Goal: Task Accomplishment & Management: Complete application form

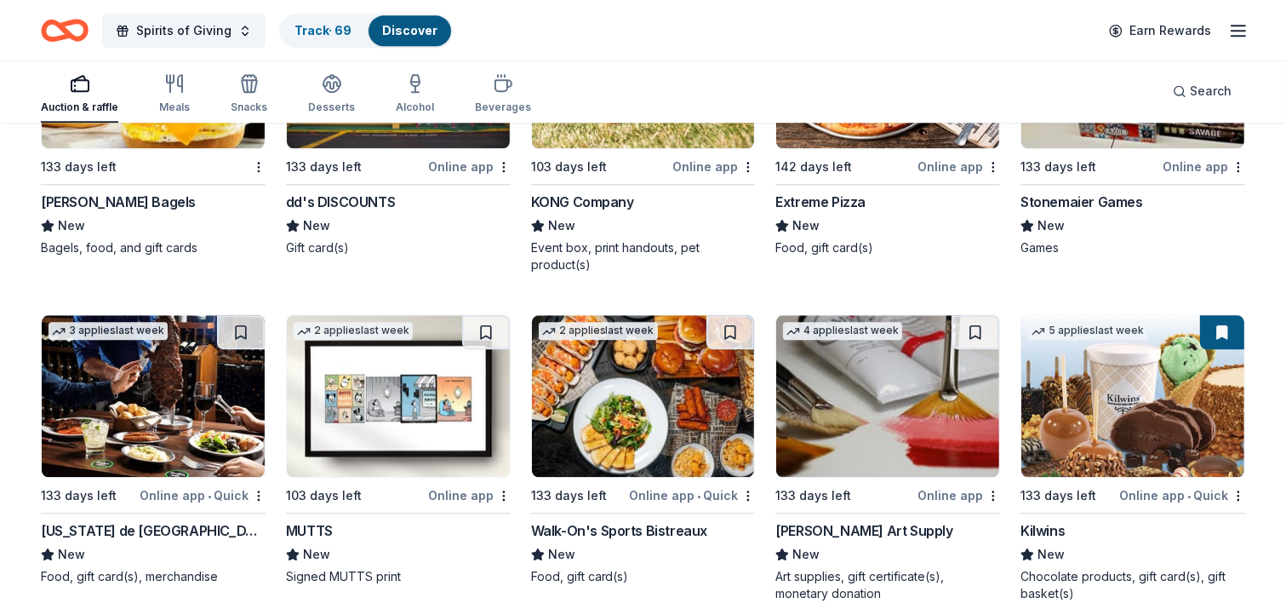
scroll to position [4260, 0]
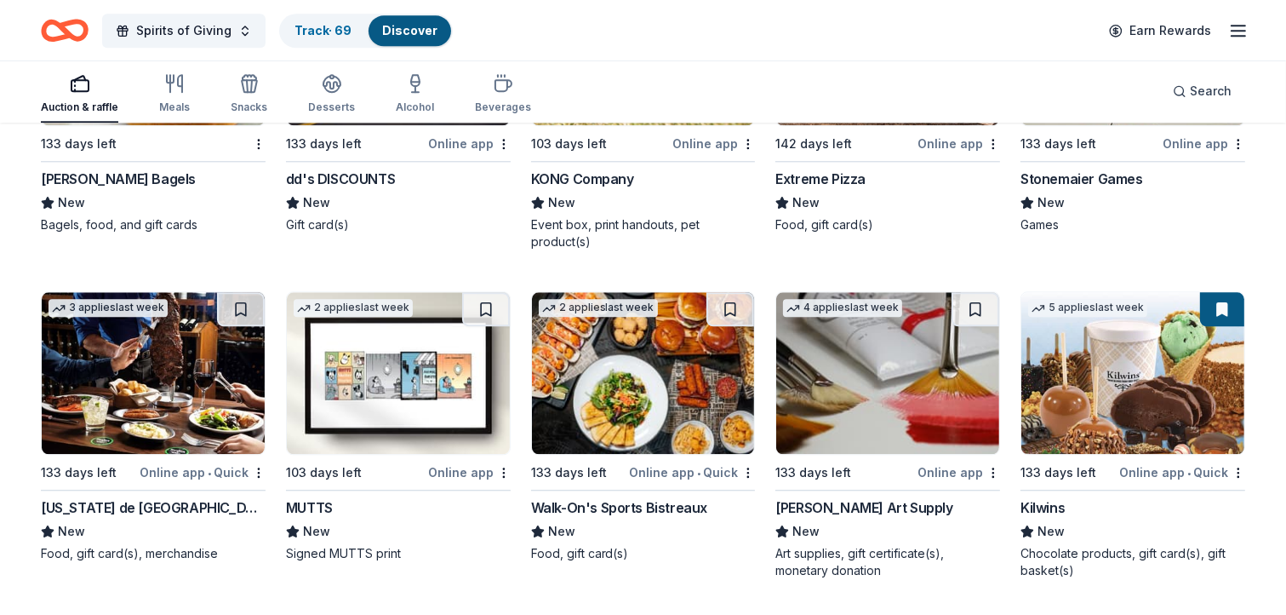
click at [649, 389] on img at bounding box center [643, 373] width 223 height 162
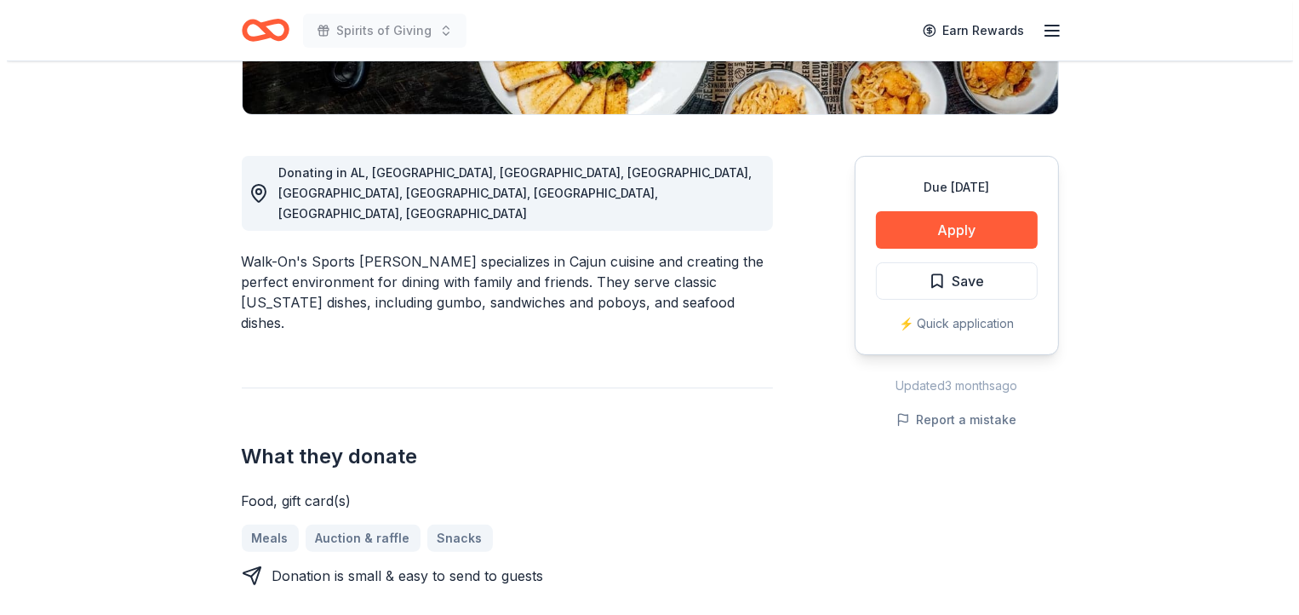
scroll to position [405, 0]
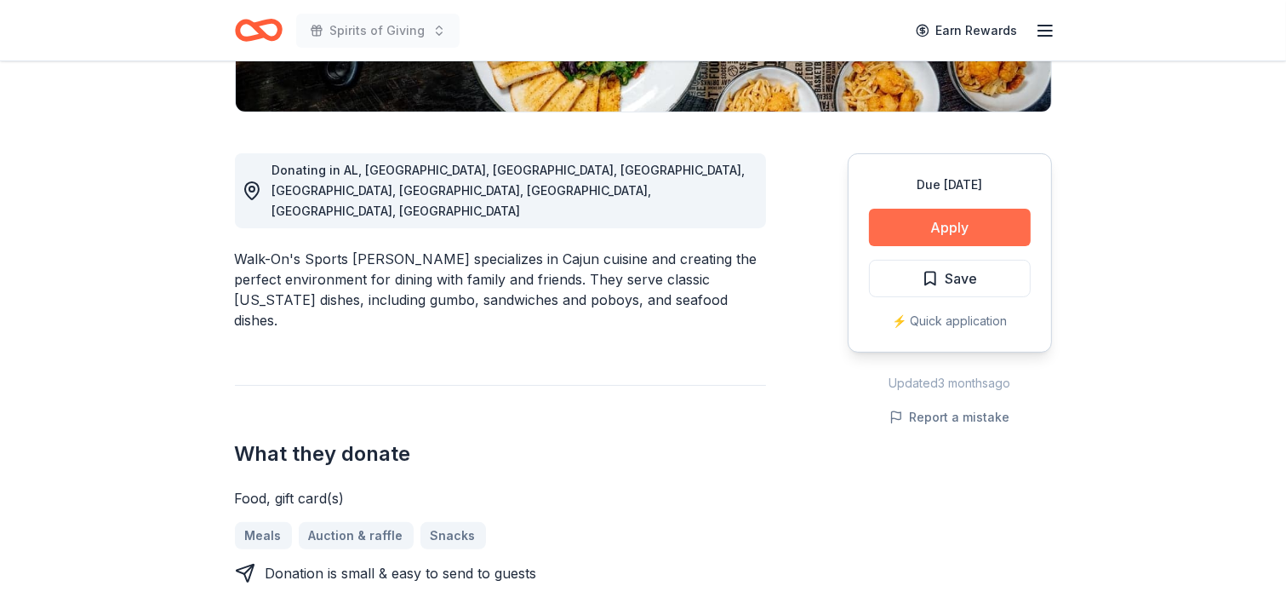
click at [943, 220] on button "Apply" at bounding box center [950, 227] width 162 height 37
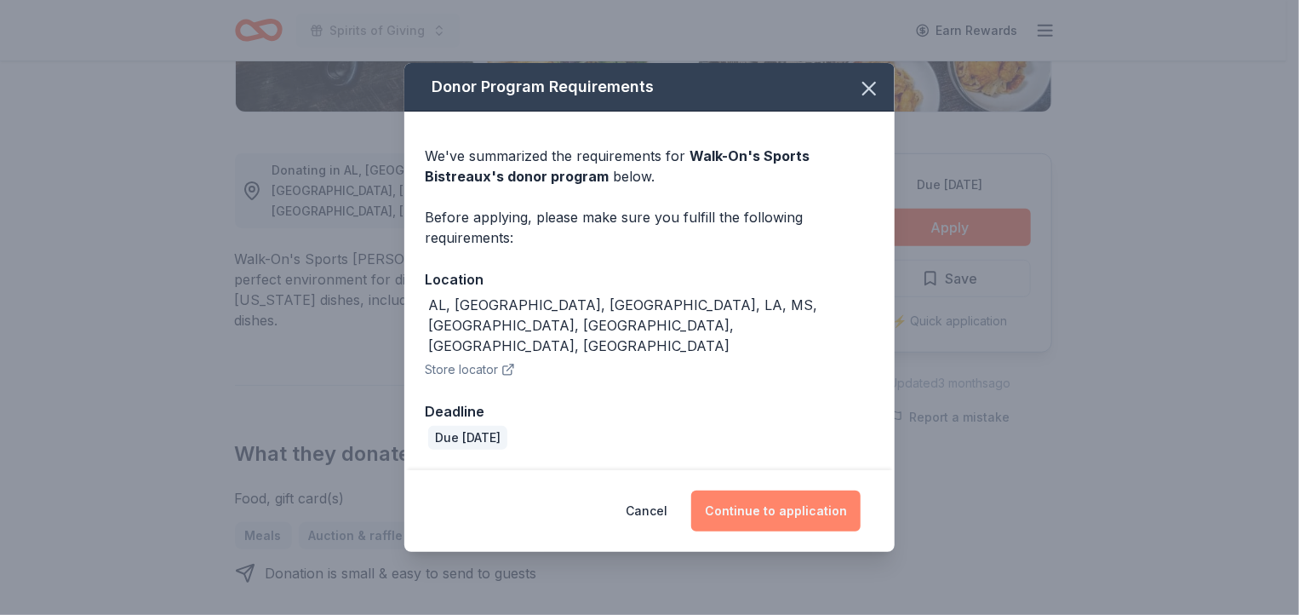
click at [797, 491] on button "Continue to application" at bounding box center [775, 510] width 169 height 41
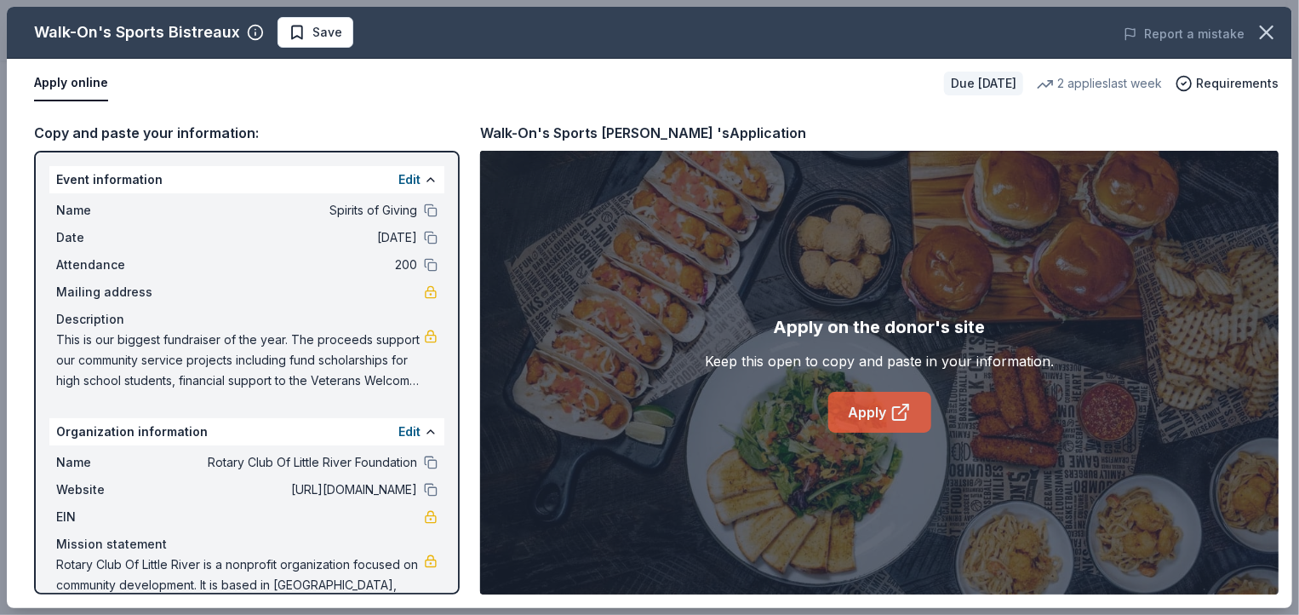
click at [882, 406] on link "Apply" at bounding box center [879, 412] width 103 height 41
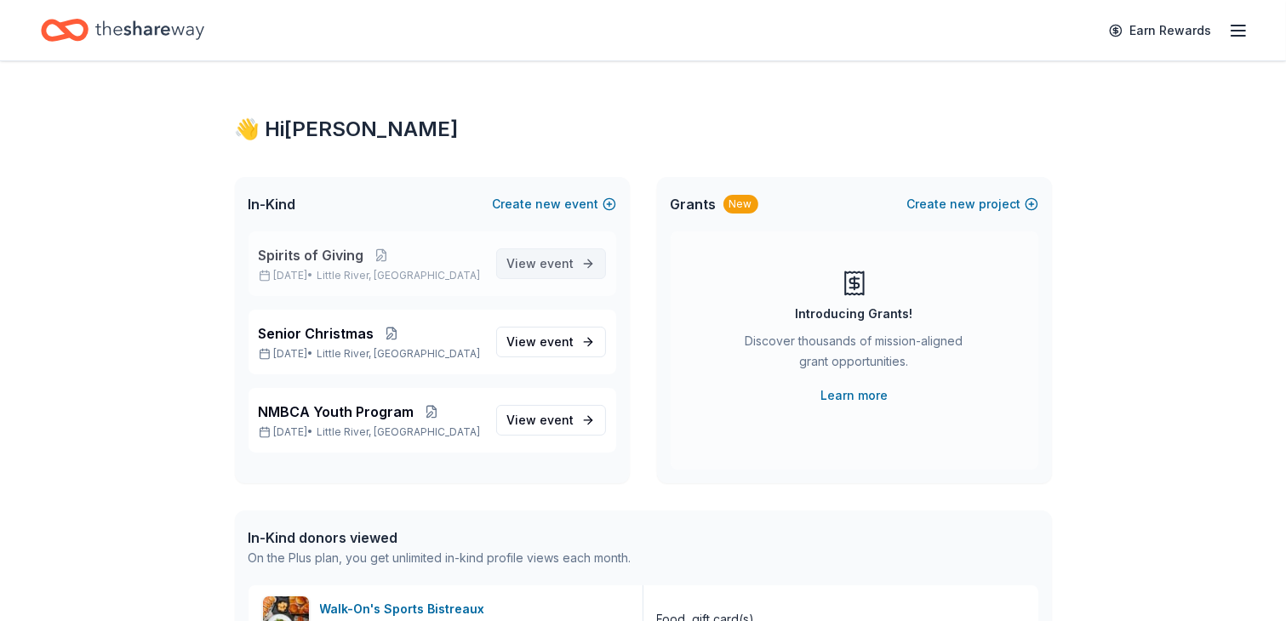
click at [547, 260] on span "event" at bounding box center [558, 263] width 34 height 14
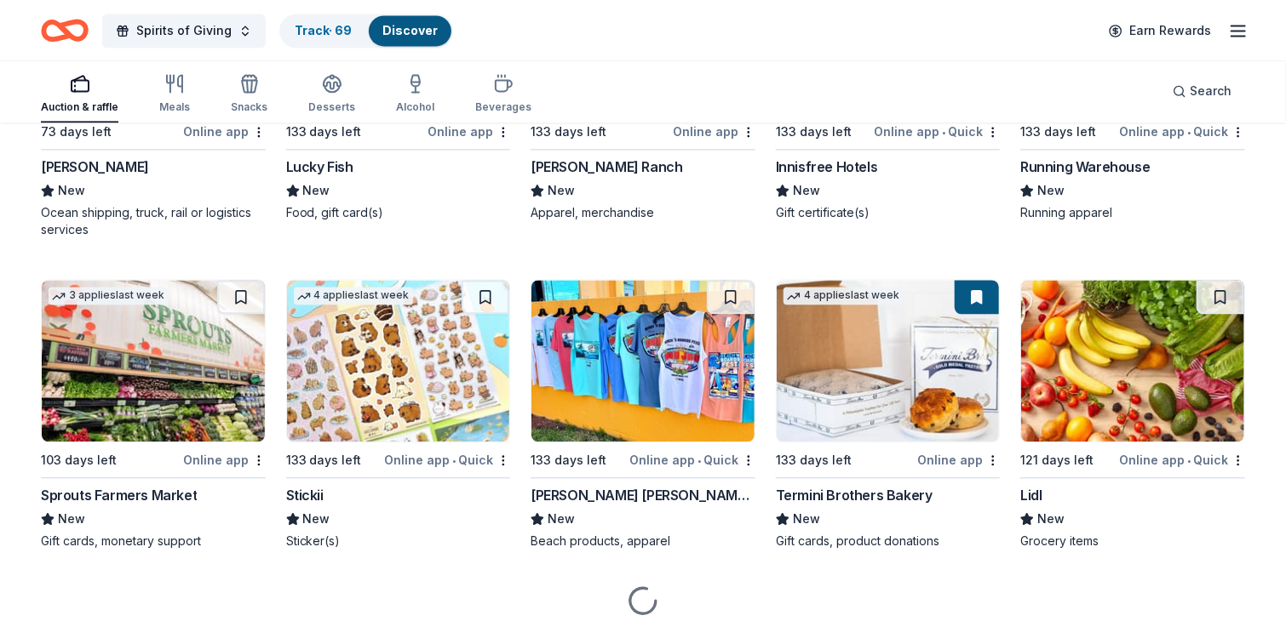
scroll to position [4942, 0]
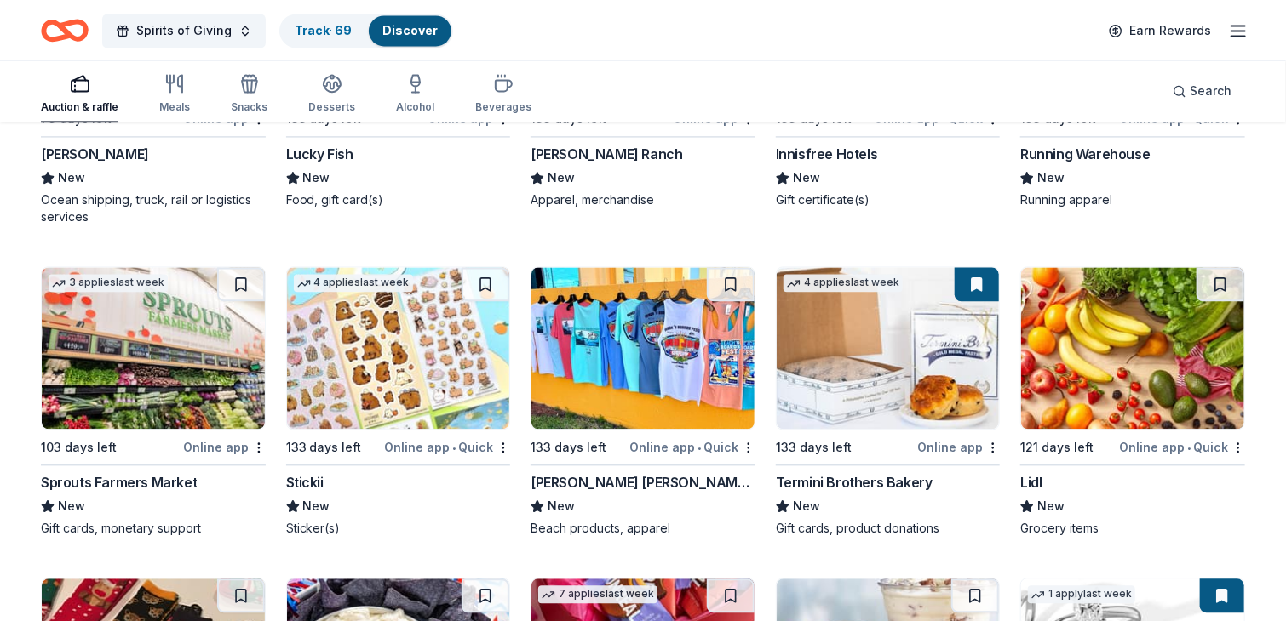
click at [162, 343] on img at bounding box center [153, 348] width 223 height 162
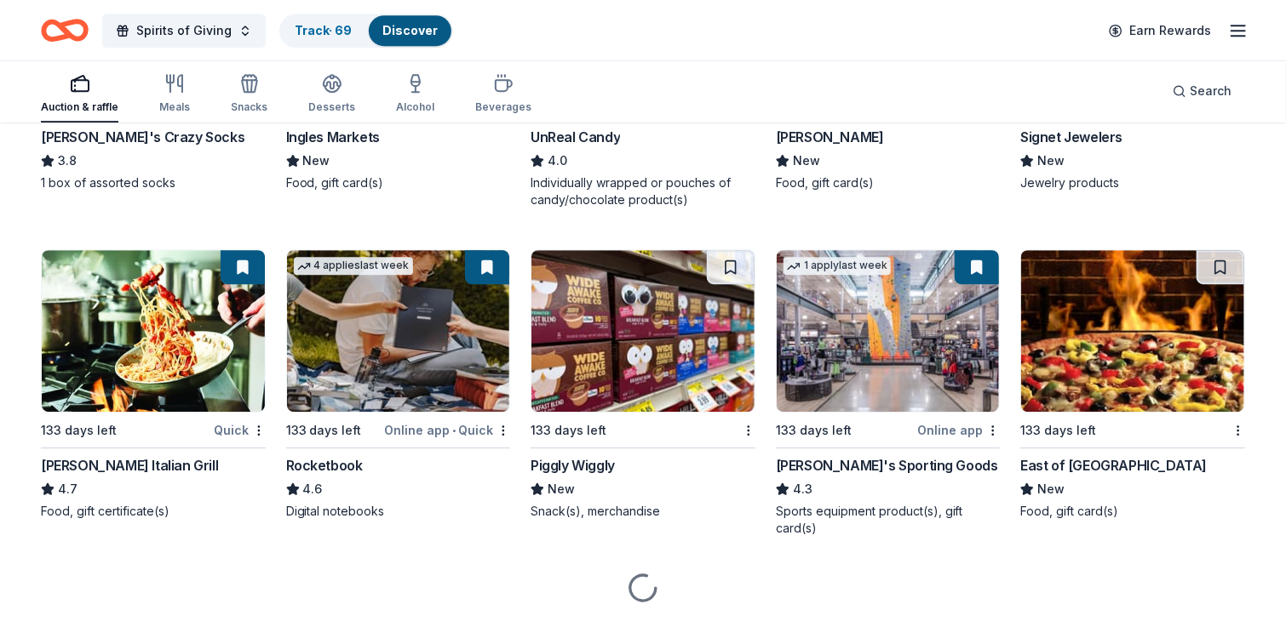
scroll to position [5607, 0]
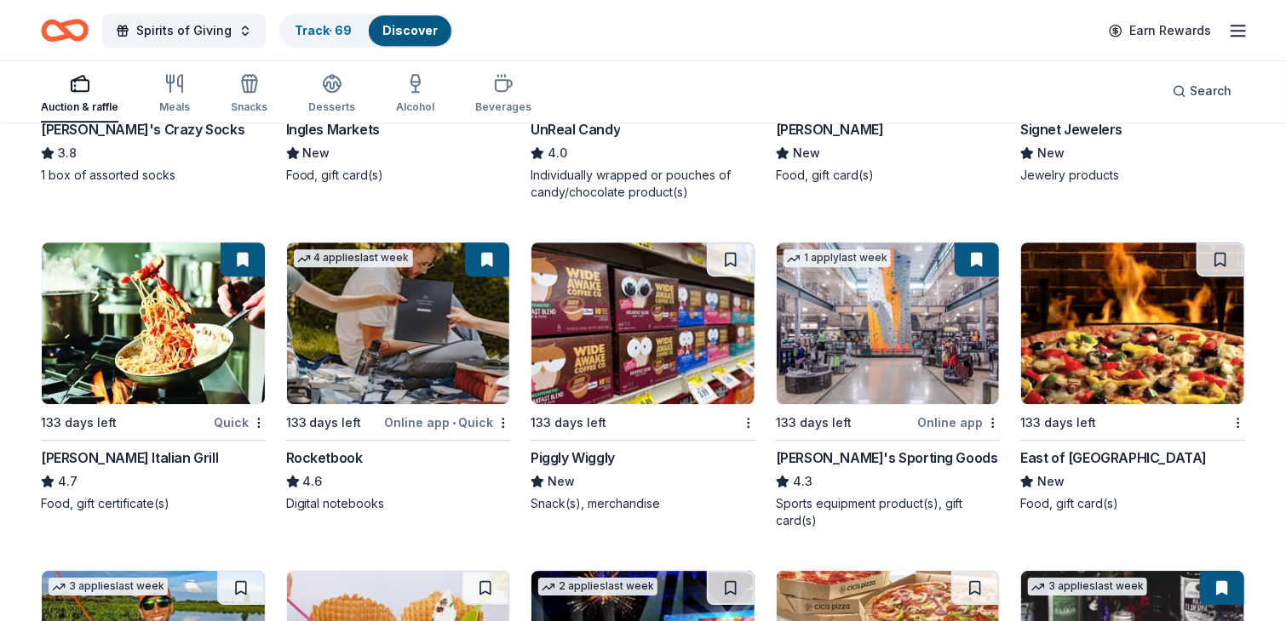
click at [160, 341] on img at bounding box center [153, 324] width 223 height 162
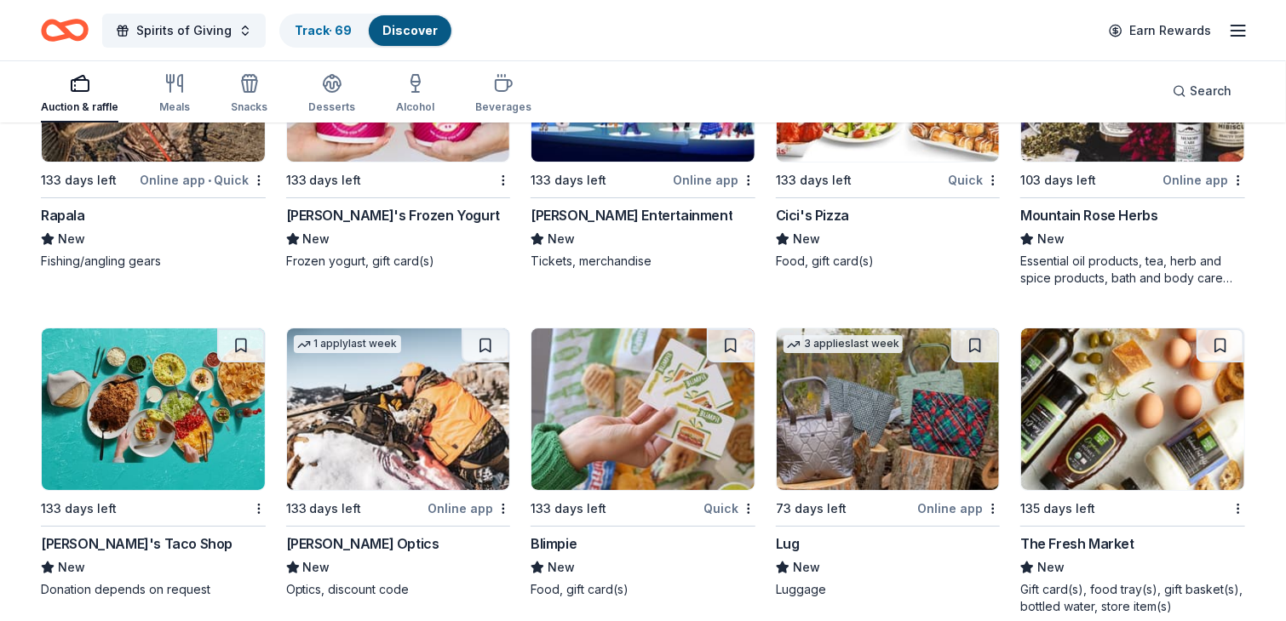
scroll to position [6249, 0]
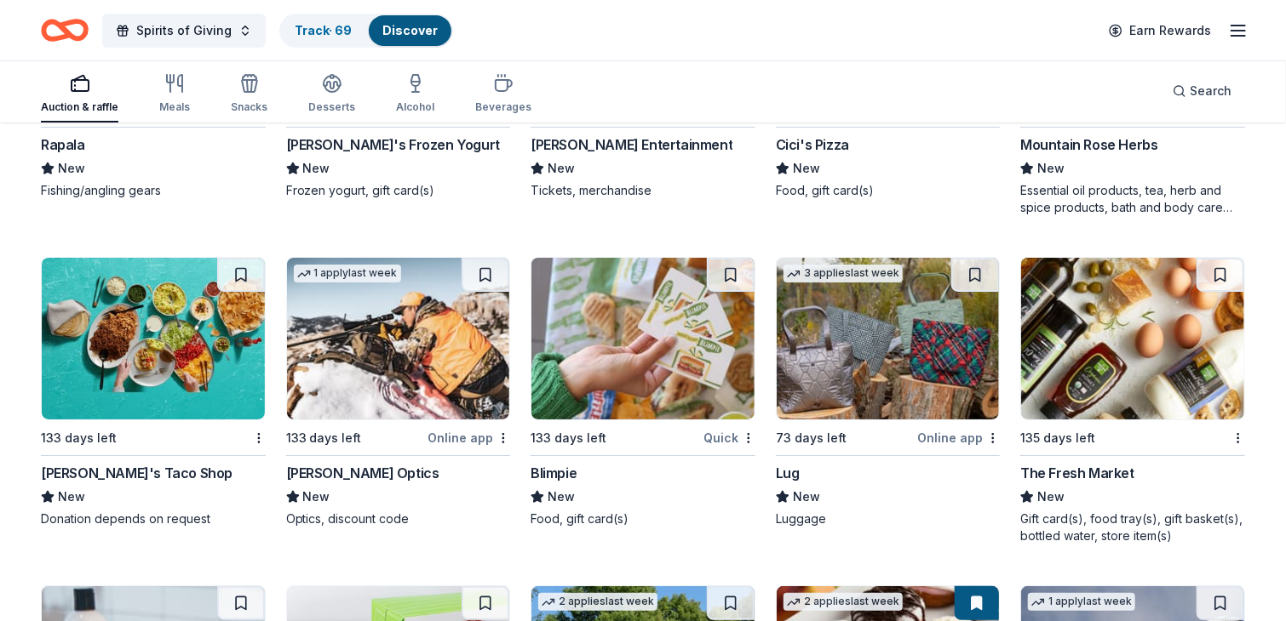
click at [1121, 344] on img at bounding box center [1132, 339] width 223 height 162
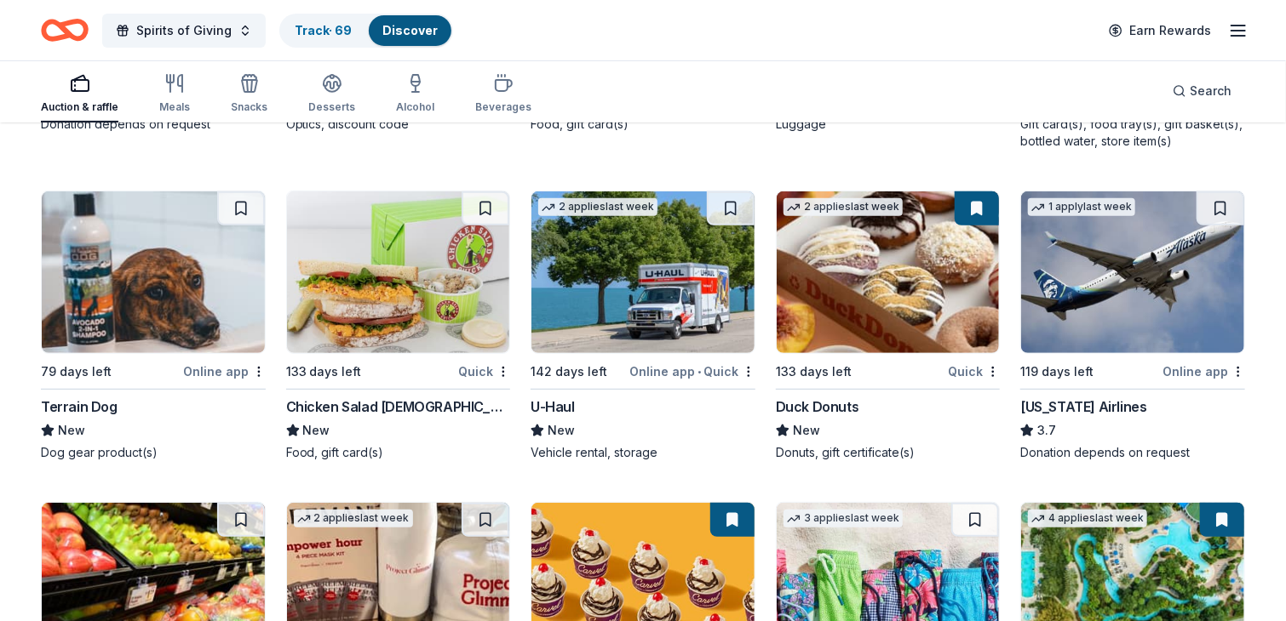
scroll to position [6607, 0]
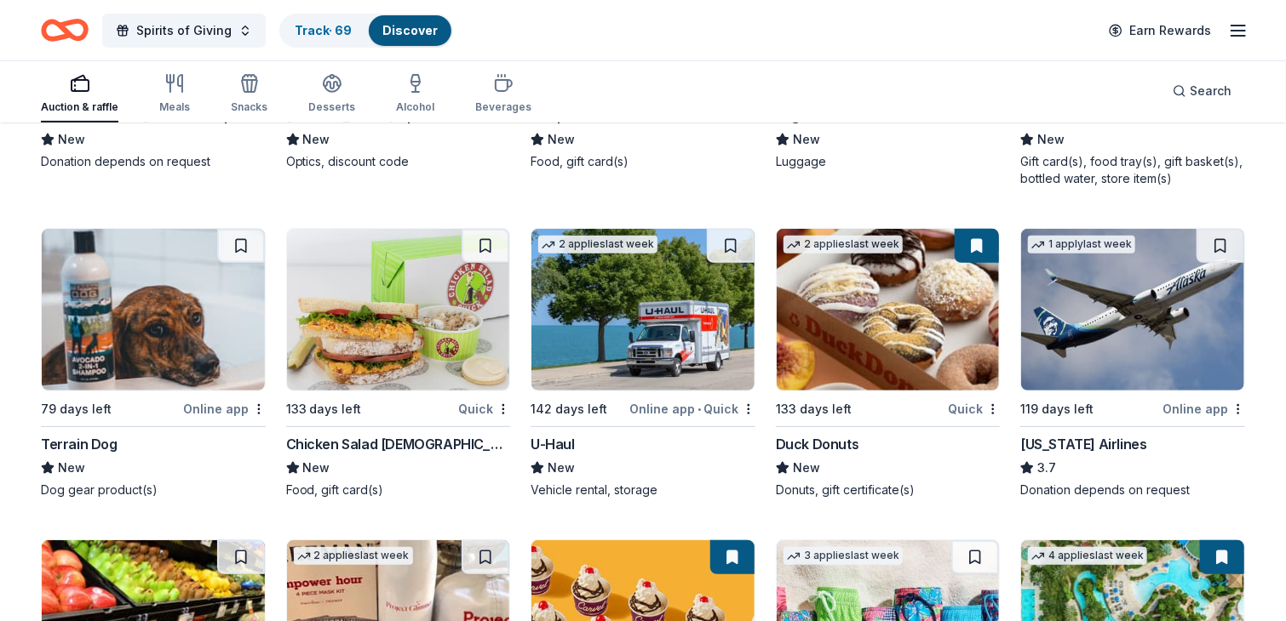
click at [879, 309] on img at bounding box center [887, 310] width 223 height 162
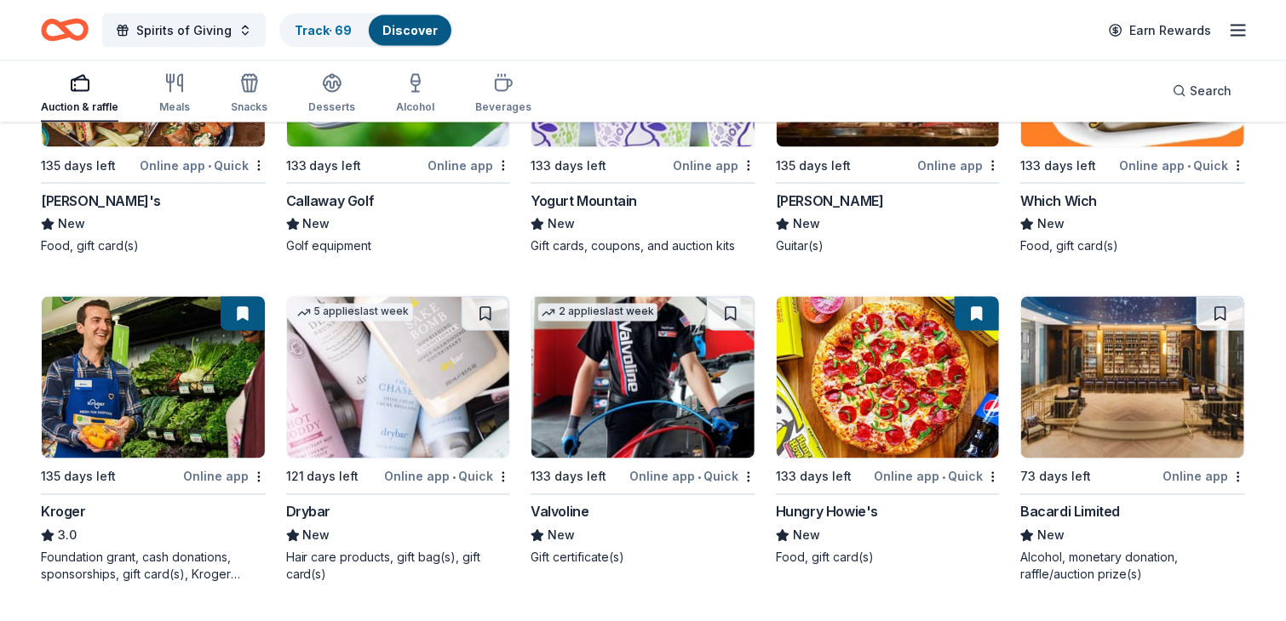
scroll to position [7870, 0]
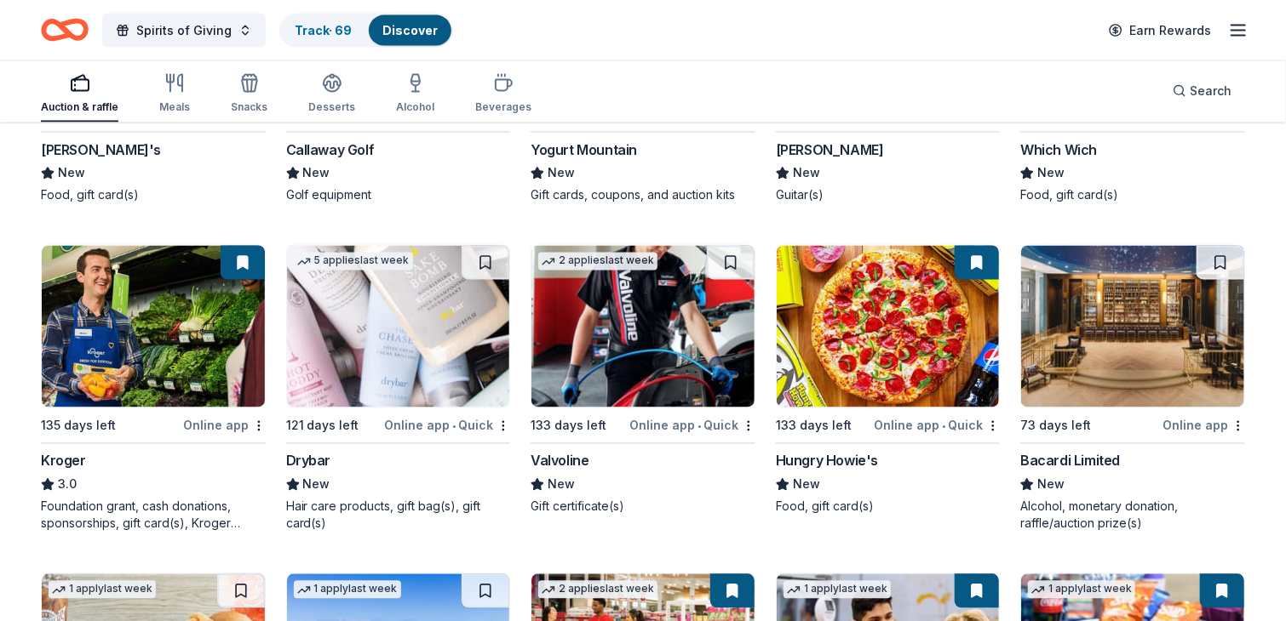
click at [140, 338] on img at bounding box center [153, 327] width 223 height 162
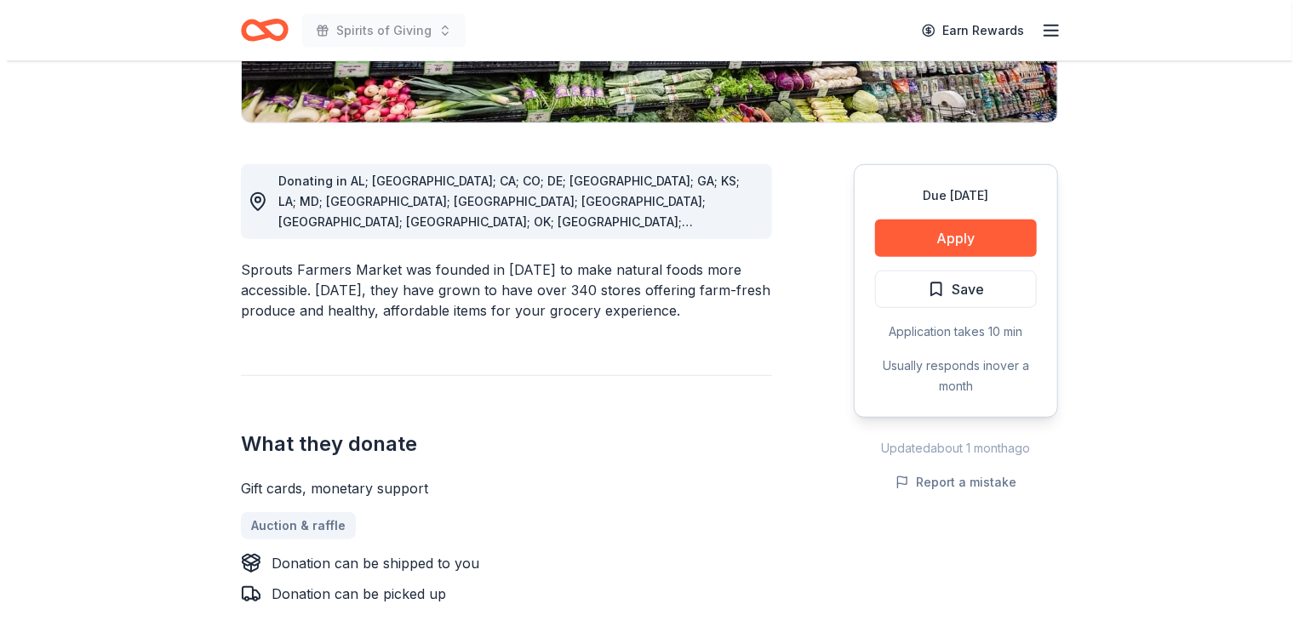
scroll to position [426, 0]
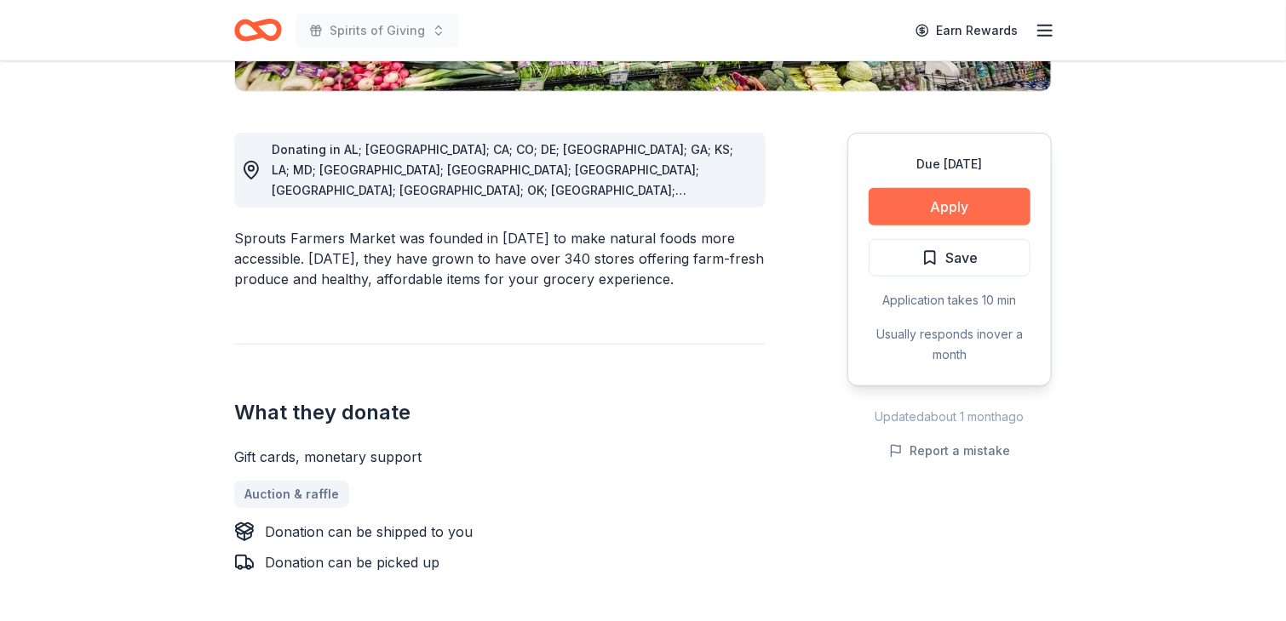
click at [943, 208] on button "Apply" at bounding box center [949, 206] width 162 height 37
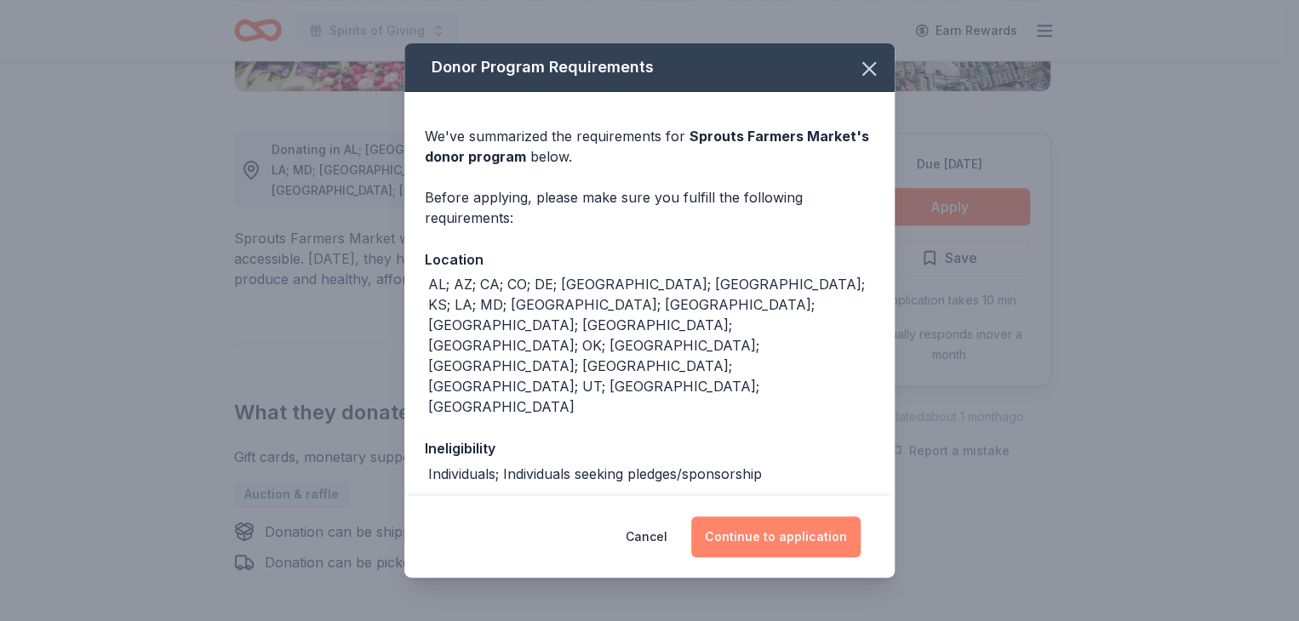
click at [795, 539] on button "Continue to application" at bounding box center [775, 537] width 169 height 41
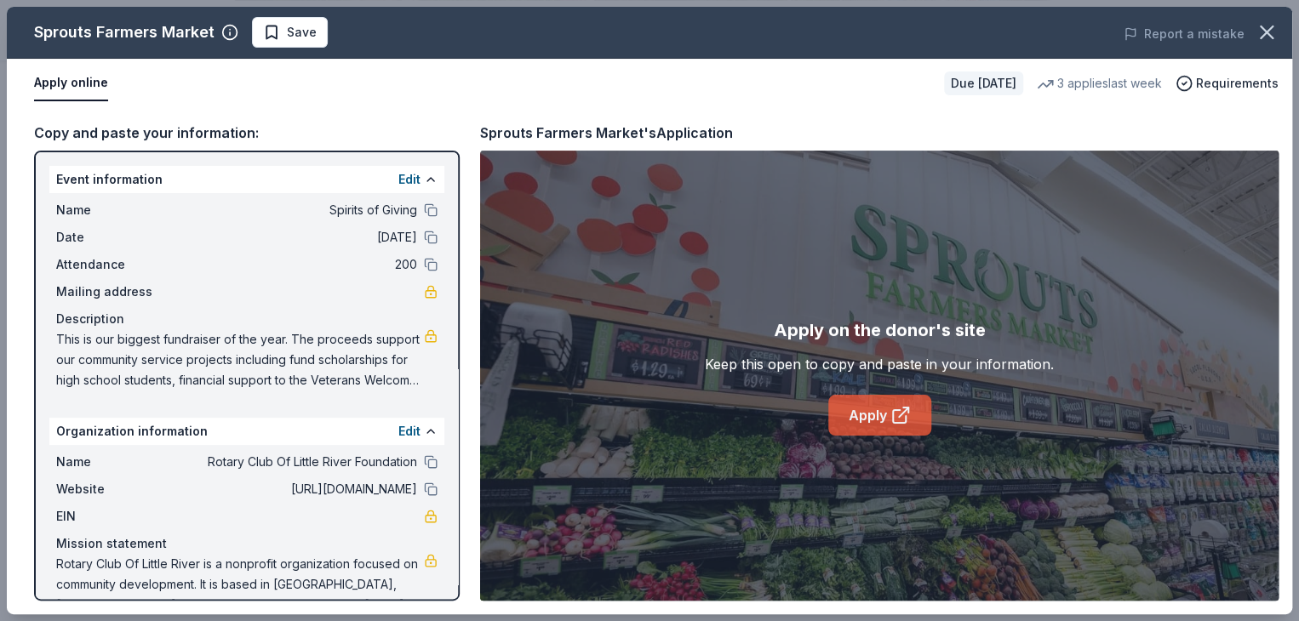
click at [895, 410] on icon at bounding box center [899, 416] width 13 height 13
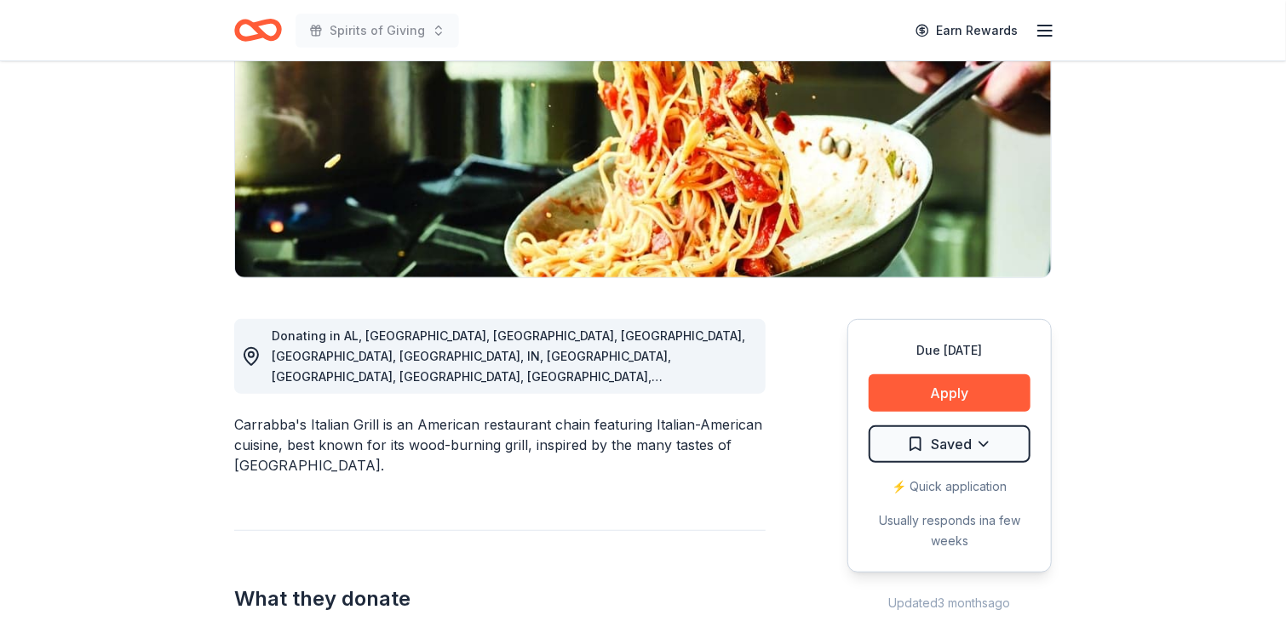
scroll to position [266, 0]
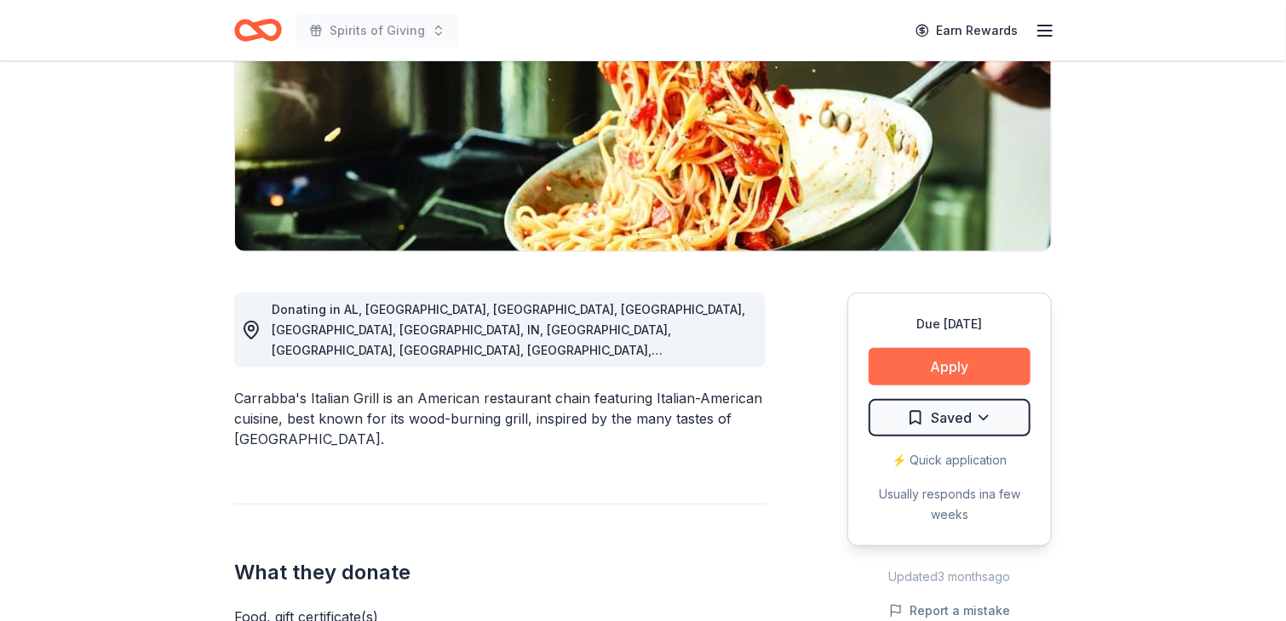
click at [949, 363] on button "Apply" at bounding box center [949, 366] width 162 height 37
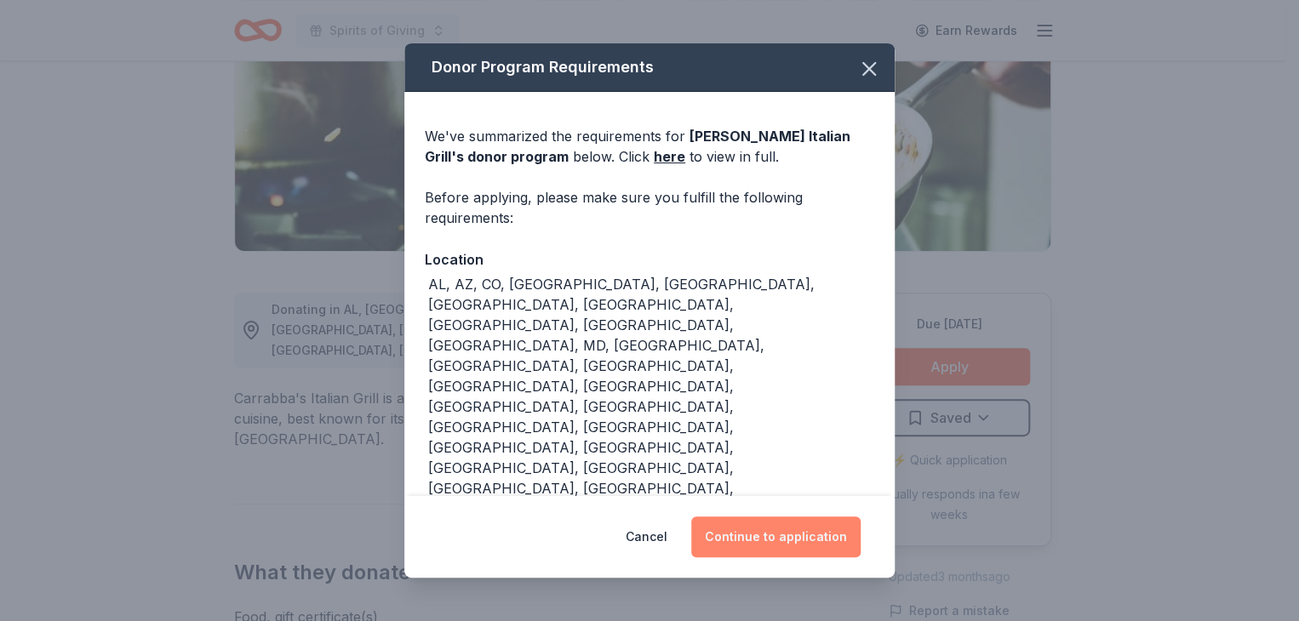
click at [824, 517] on button "Continue to application" at bounding box center [775, 537] width 169 height 41
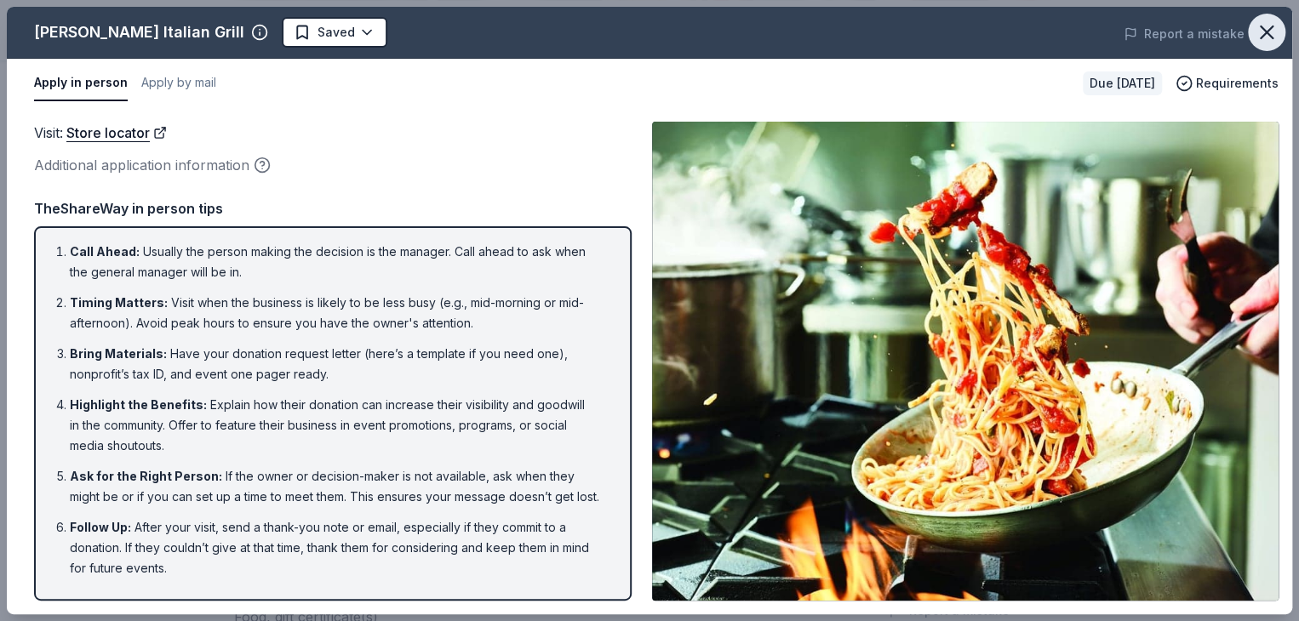
click at [1263, 35] on icon "button" at bounding box center [1267, 32] width 12 height 12
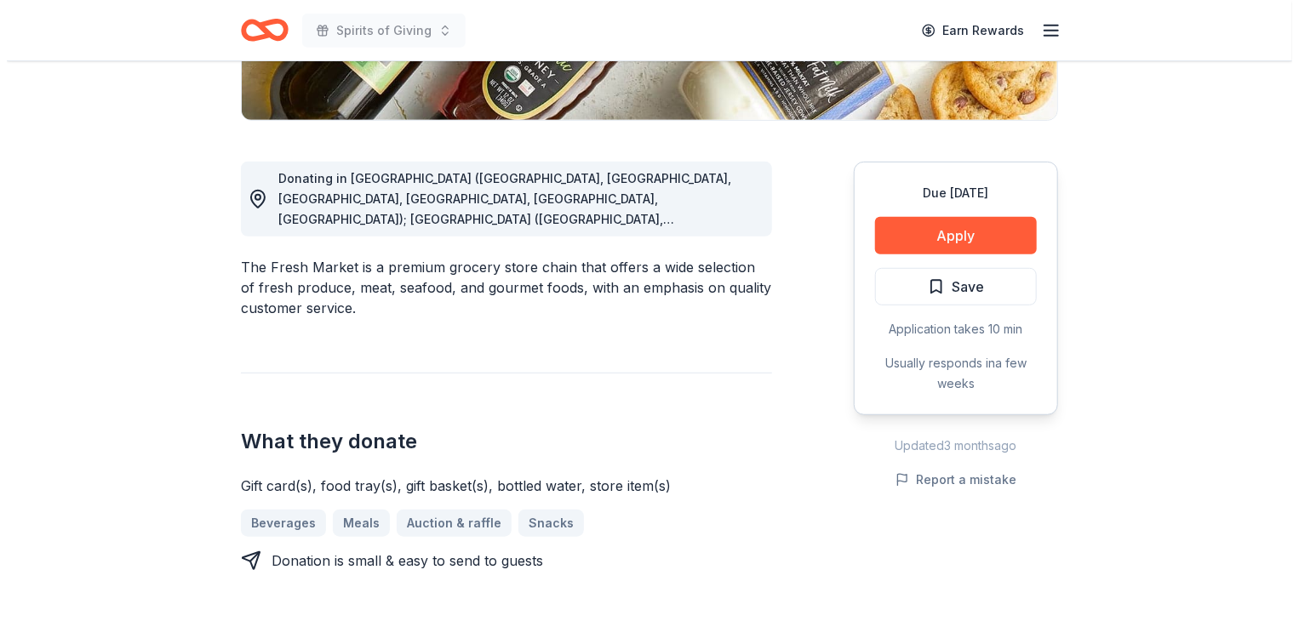
scroll to position [403, 0]
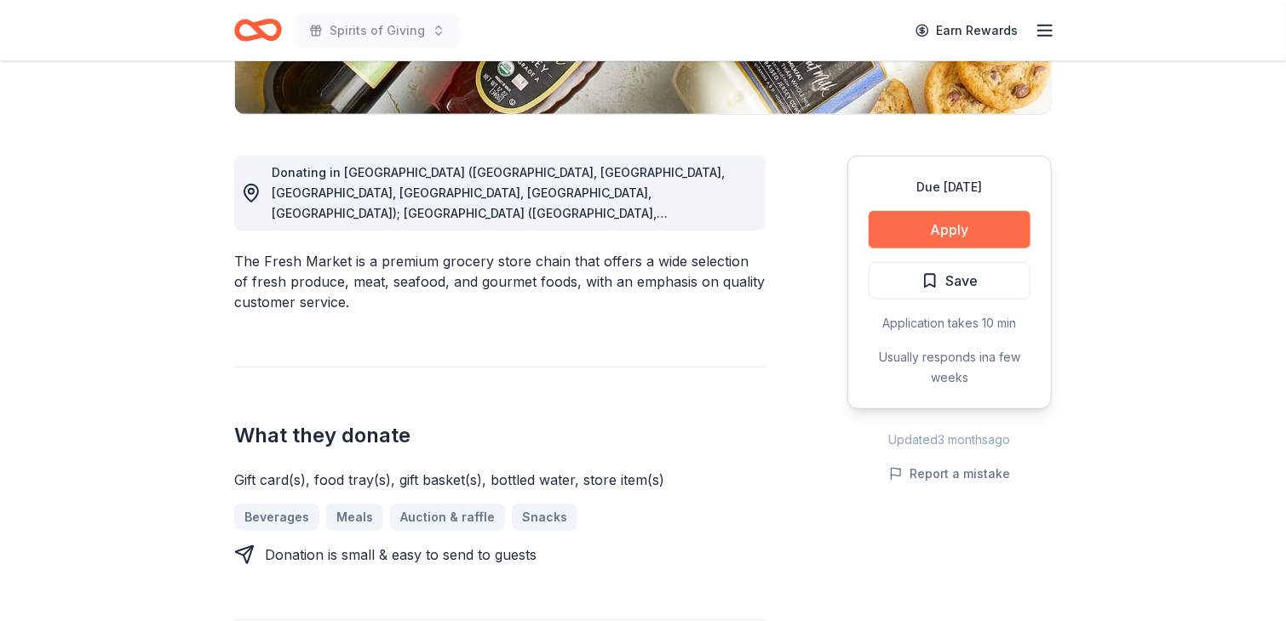
click at [940, 226] on button "Apply" at bounding box center [949, 229] width 162 height 37
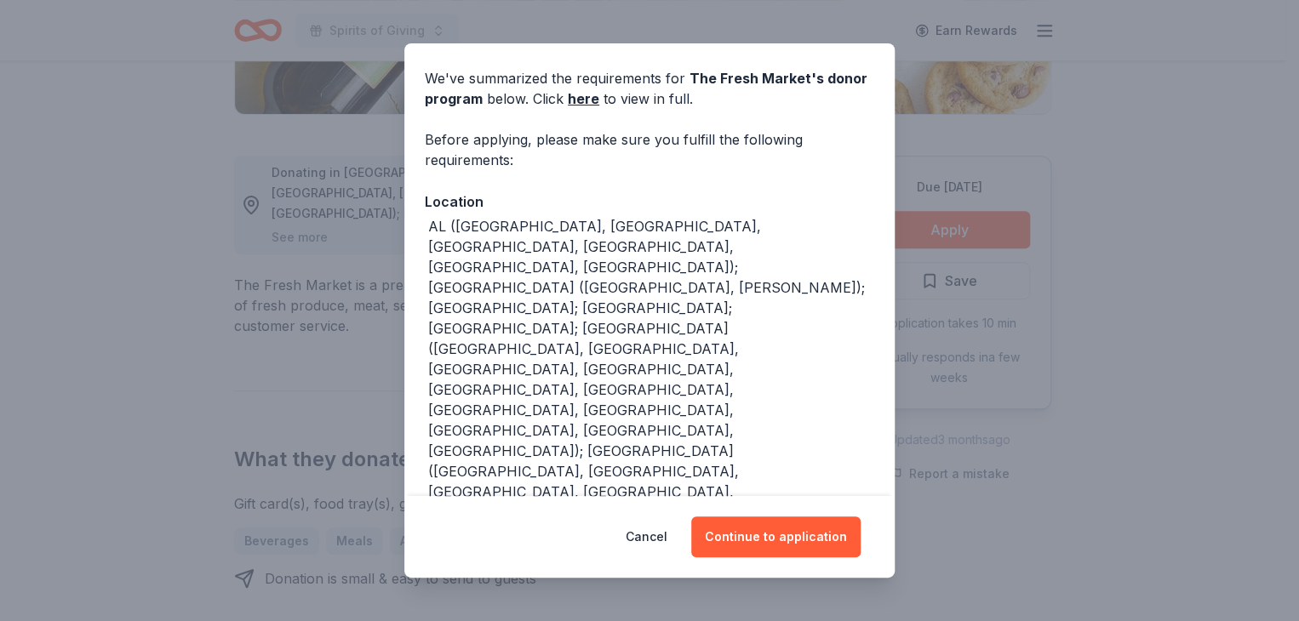
scroll to position [113, 0]
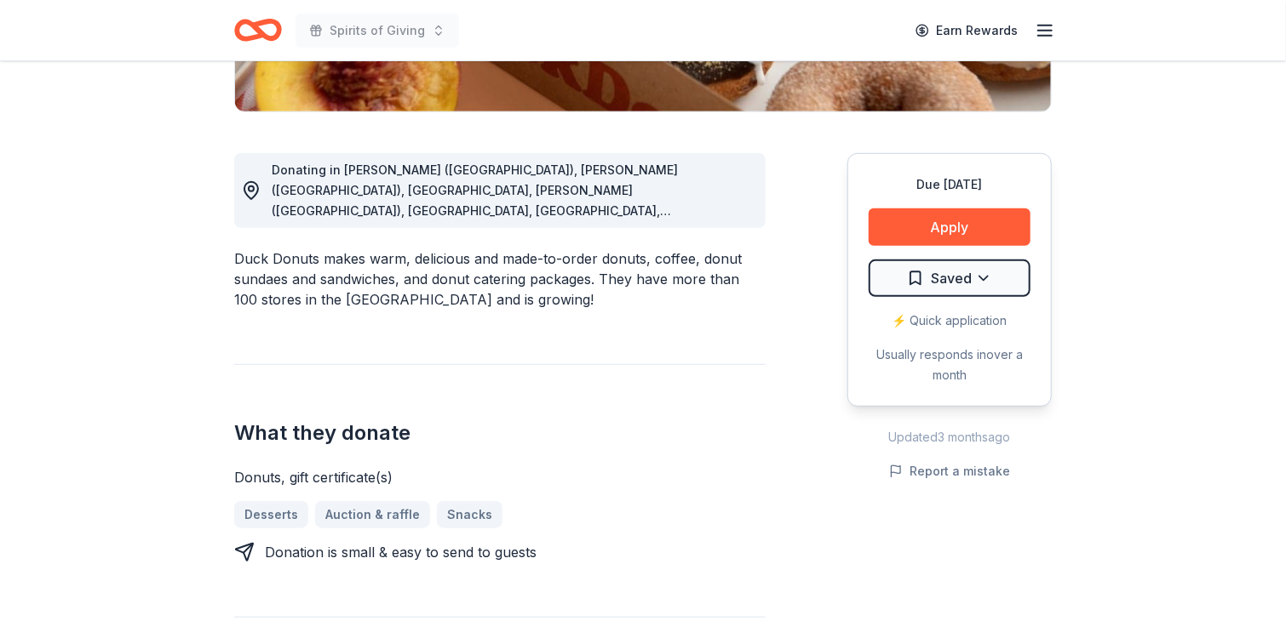
scroll to position [417, 0]
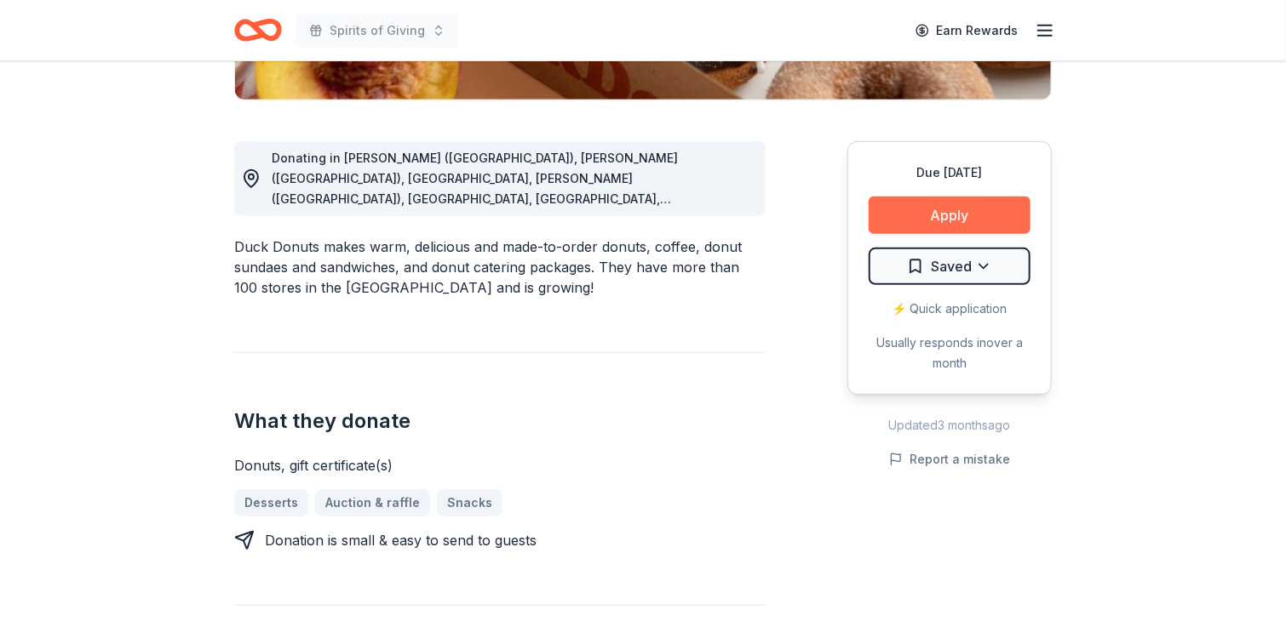
click at [948, 212] on button "Apply" at bounding box center [949, 215] width 162 height 37
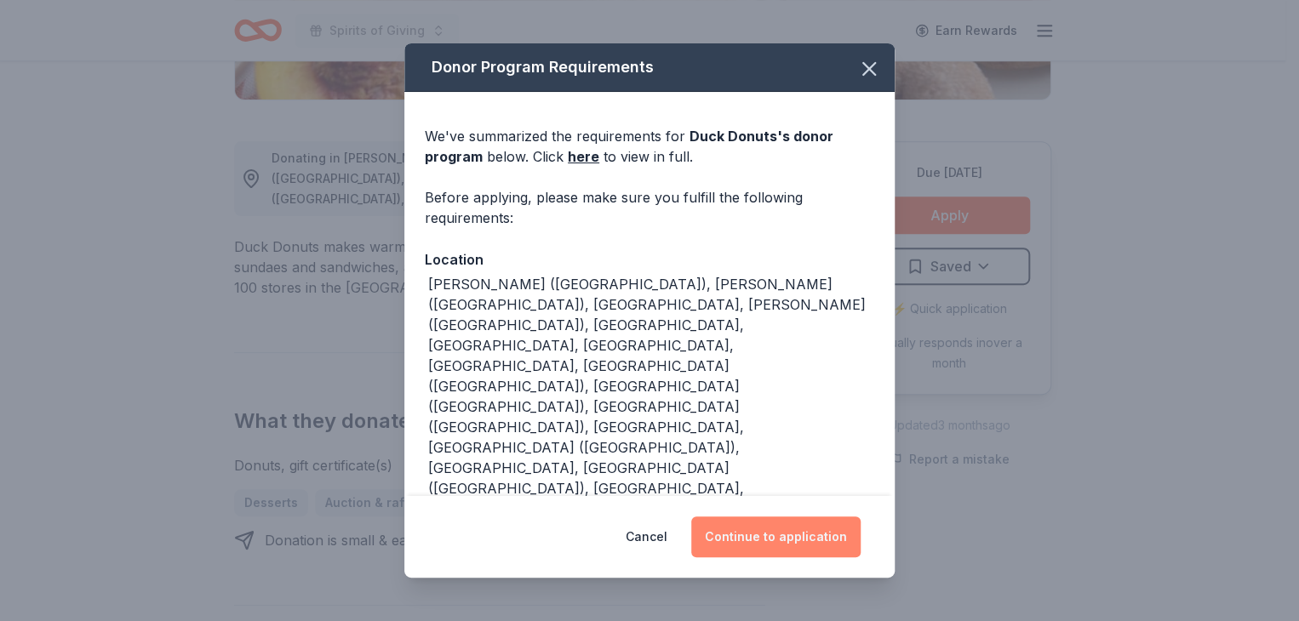
click at [811, 518] on button "Continue to application" at bounding box center [775, 537] width 169 height 41
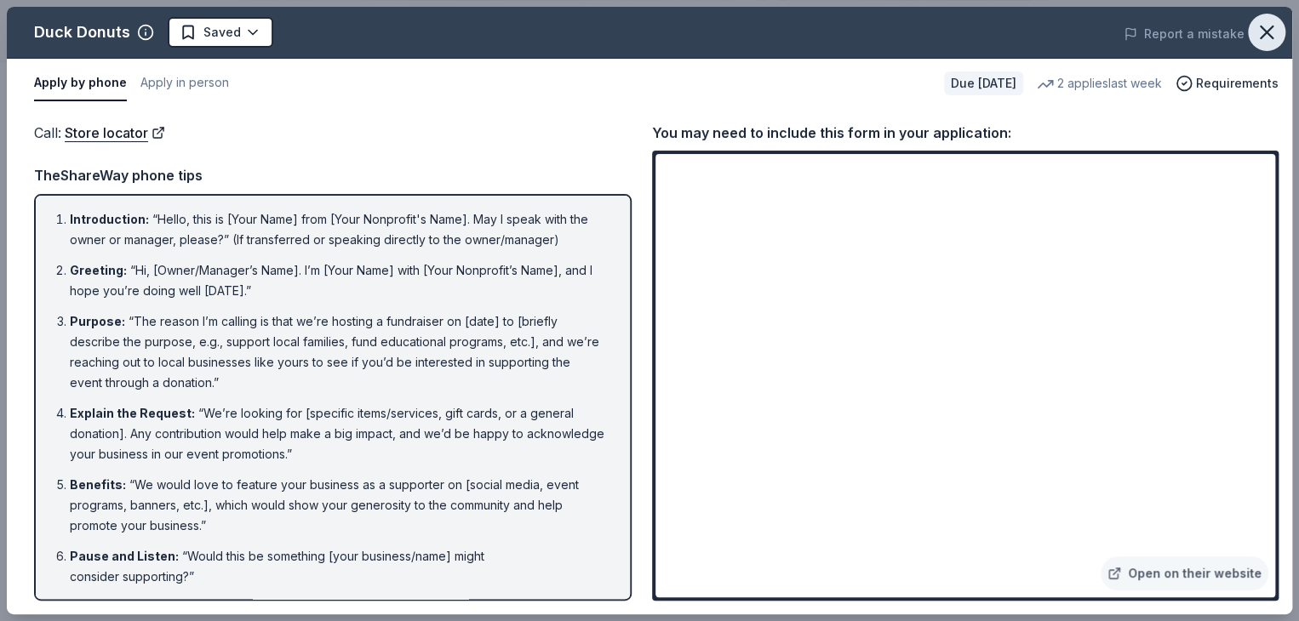
click at [1274, 32] on icon "button" at bounding box center [1267, 32] width 24 height 24
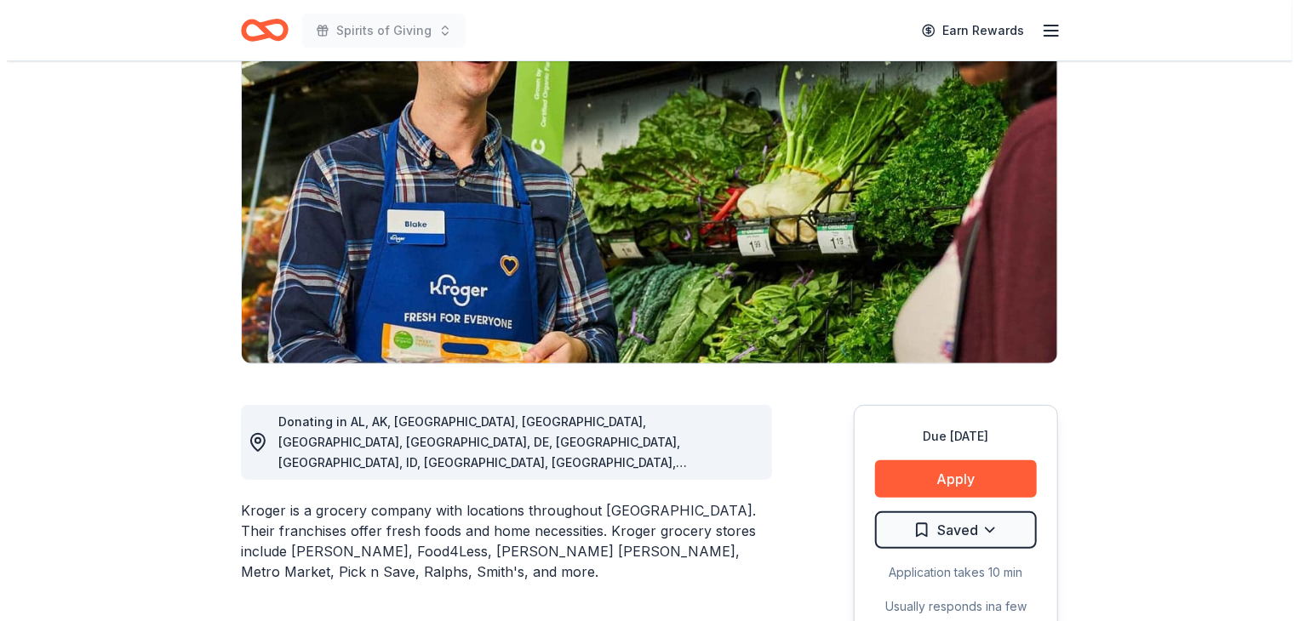
scroll to position [375, 0]
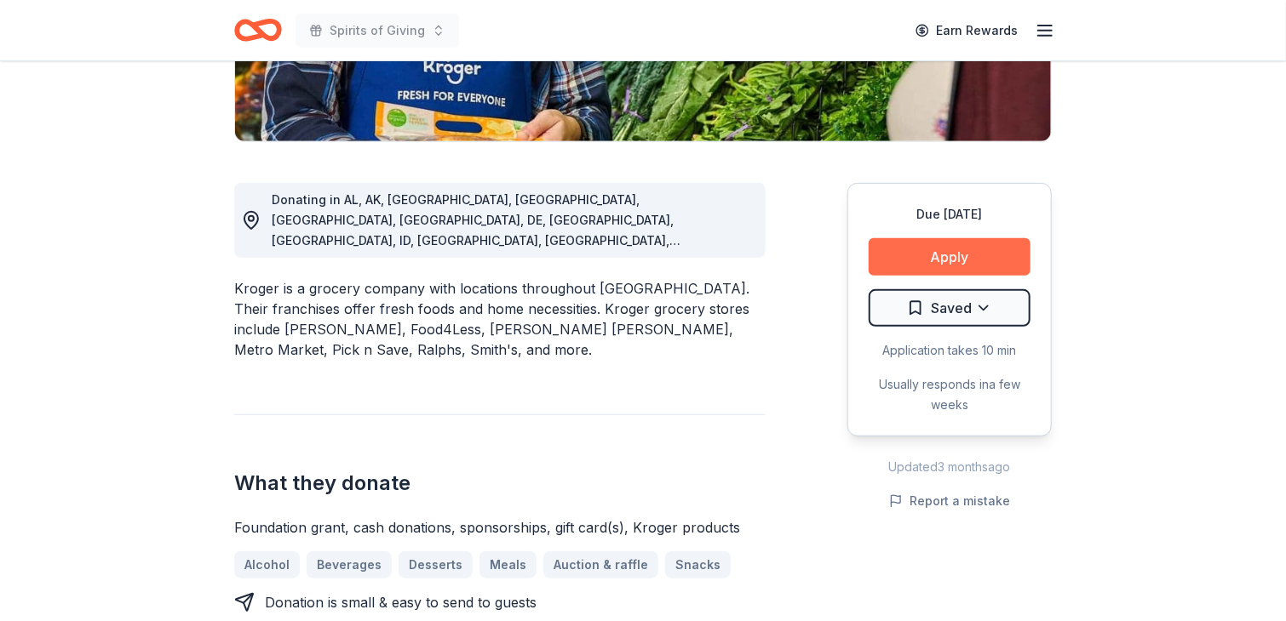
click at [956, 249] on button "Apply" at bounding box center [949, 256] width 162 height 37
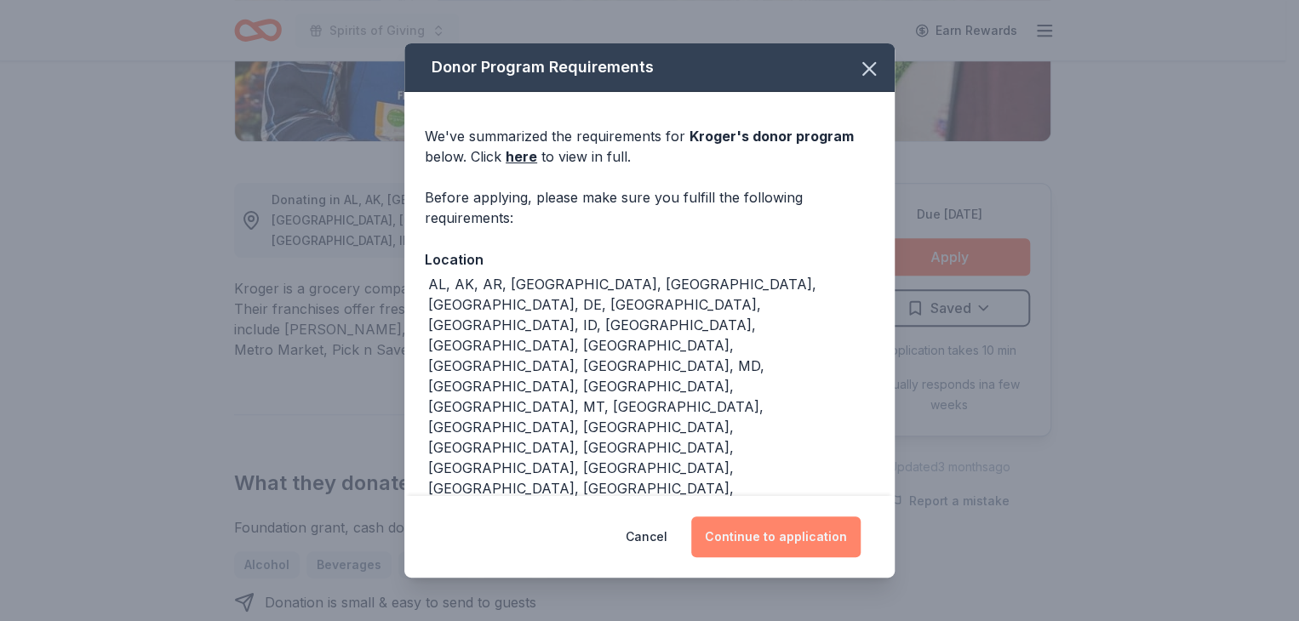
click at [782, 535] on button "Continue to application" at bounding box center [775, 537] width 169 height 41
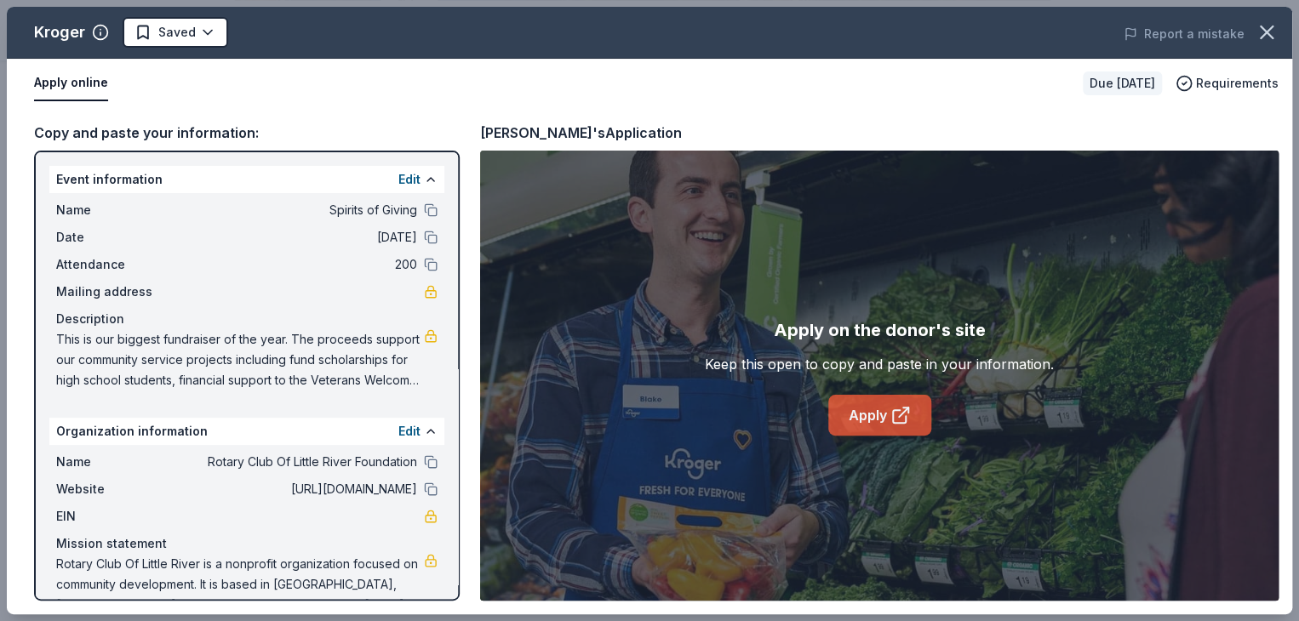
click at [898, 411] on icon at bounding box center [901, 415] width 20 height 20
